Goal: Navigation & Orientation: Find specific page/section

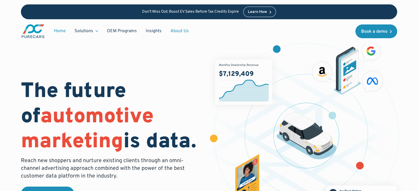
click at [173, 30] on link "About Us" at bounding box center [179, 31] width 27 height 10
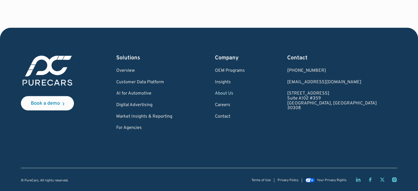
scroll to position [1628, 0]
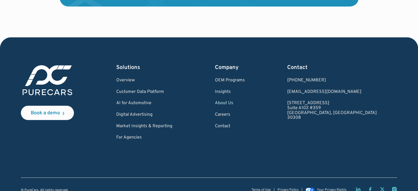
click at [244, 105] on link "About Us" at bounding box center [230, 103] width 30 height 5
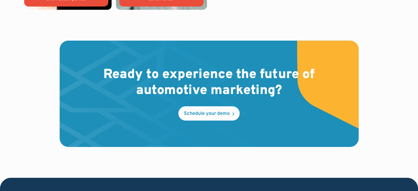
scroll to position [1638, 0]
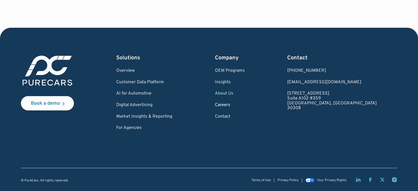
click at [243, 105] on link "Careers" at bounding box center [230, 105] width 30 height 5
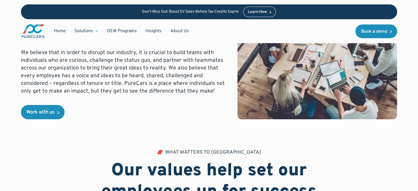
scroll to position [137, 0]
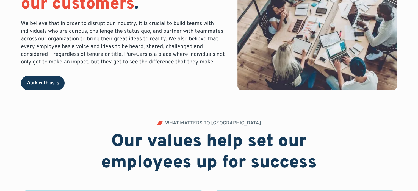
click at [27, 78] on link "Work with us" at bounding box center [43, 83] width 44 height 14
